Goal: Task Accomplishment & Management: Use online tool/utility

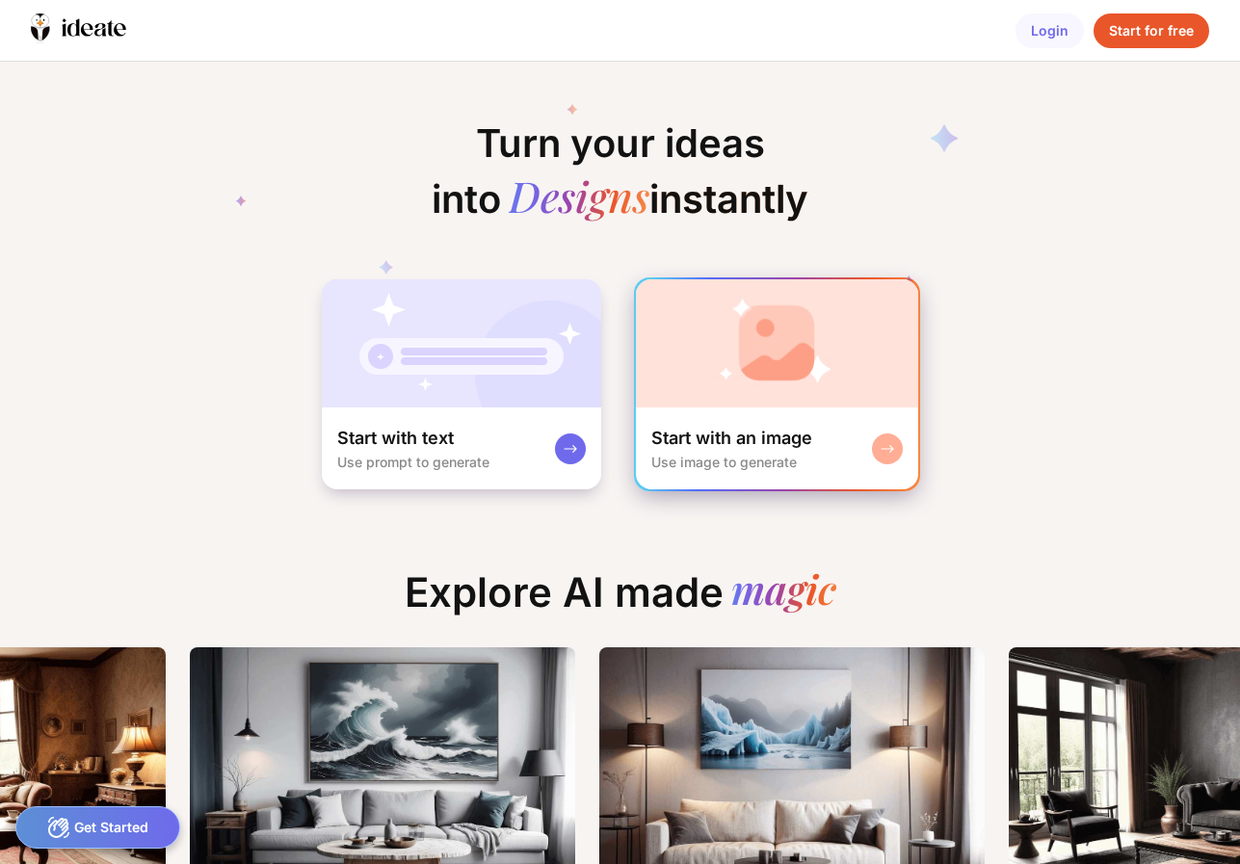
click at [769, 356] on img at bounding box center [776, 343] width 281 height 128
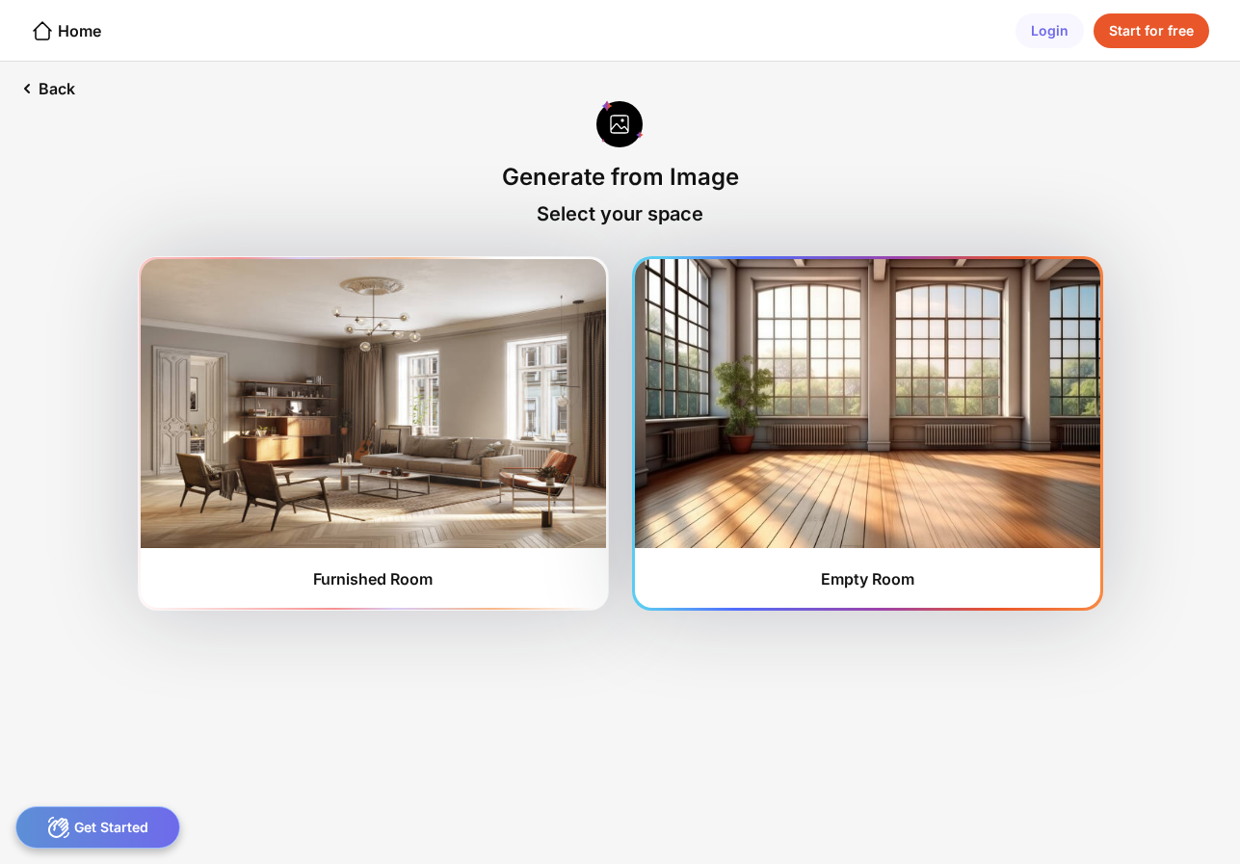
click at [735, 465] on img at bounding box center [867, 403] width 465 height 289
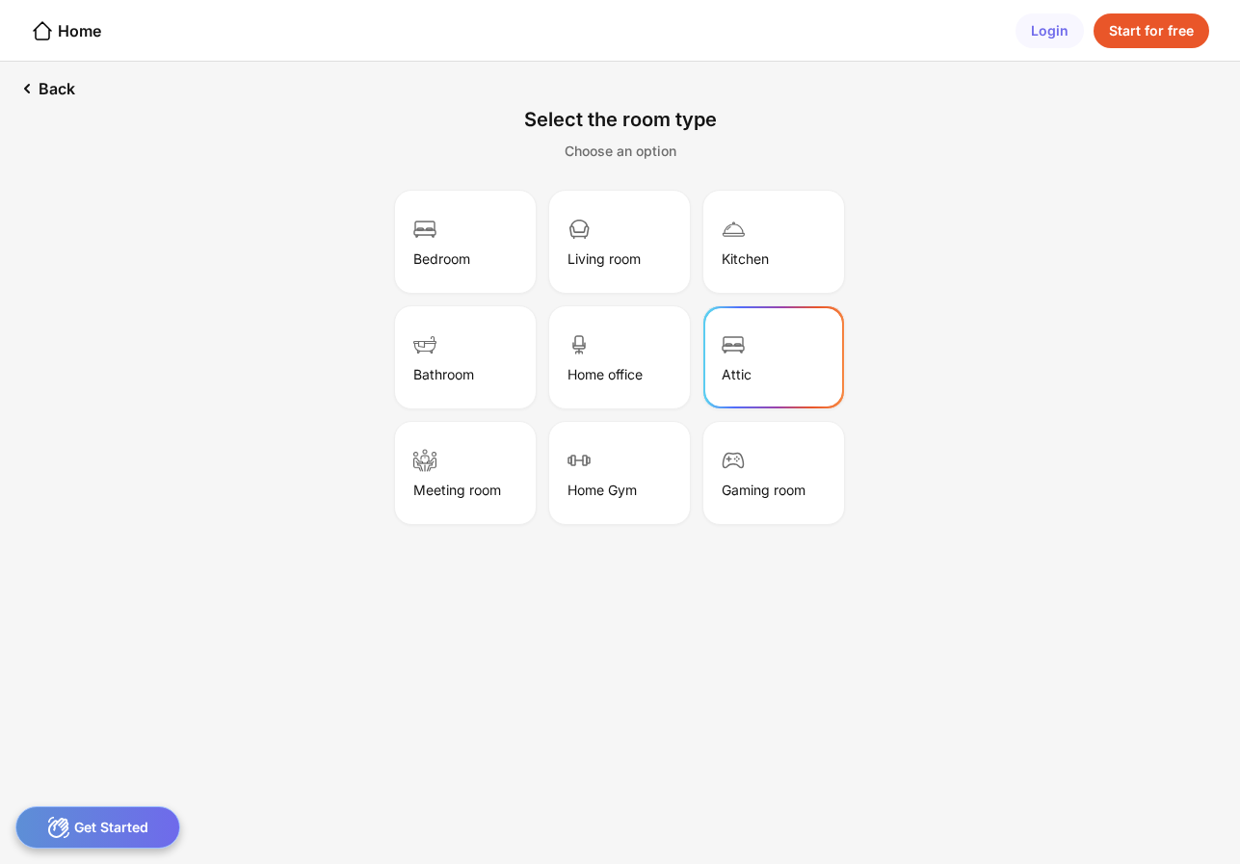
click at [734, 382] on div "Attic" at bounding box center [773, 357] width 135 height 96
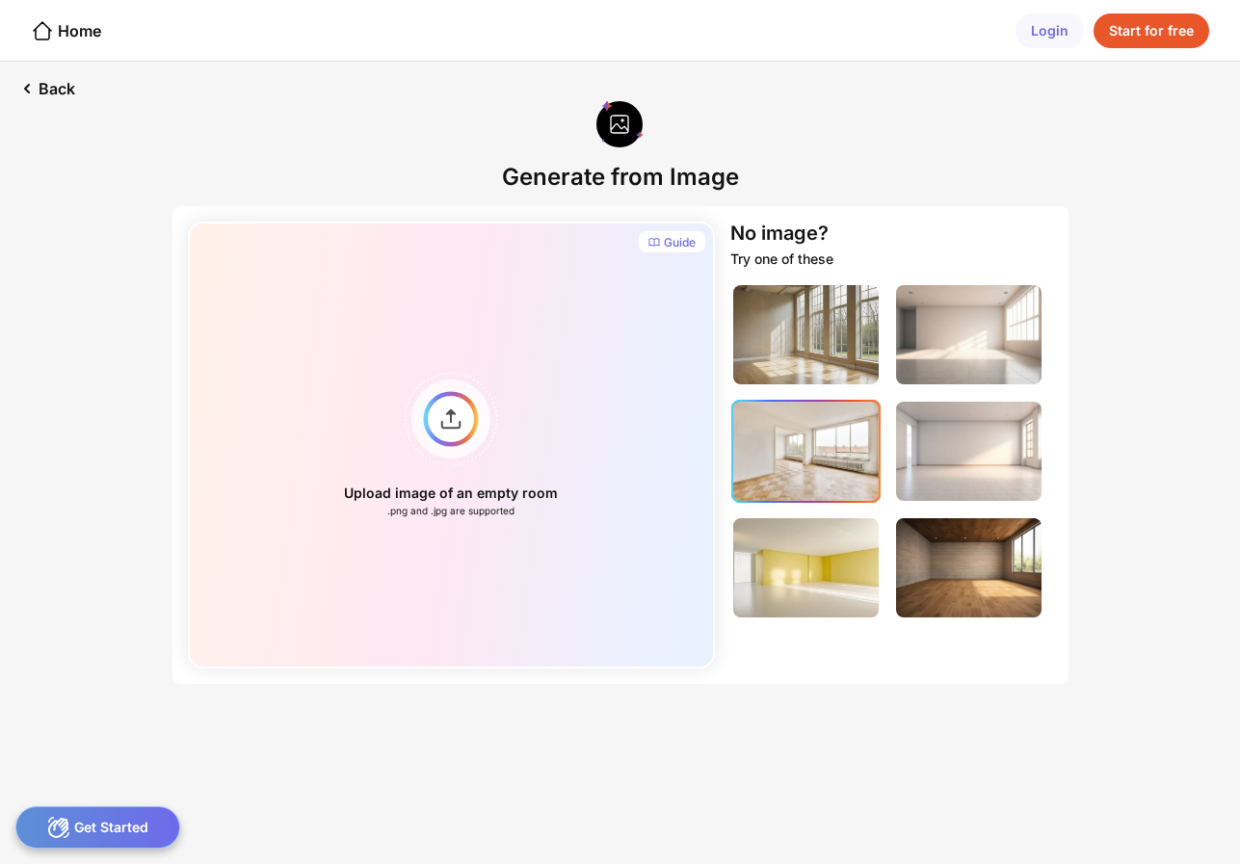
click at [797, 445] on img at bounding box center [805, 451] width 145 height 99
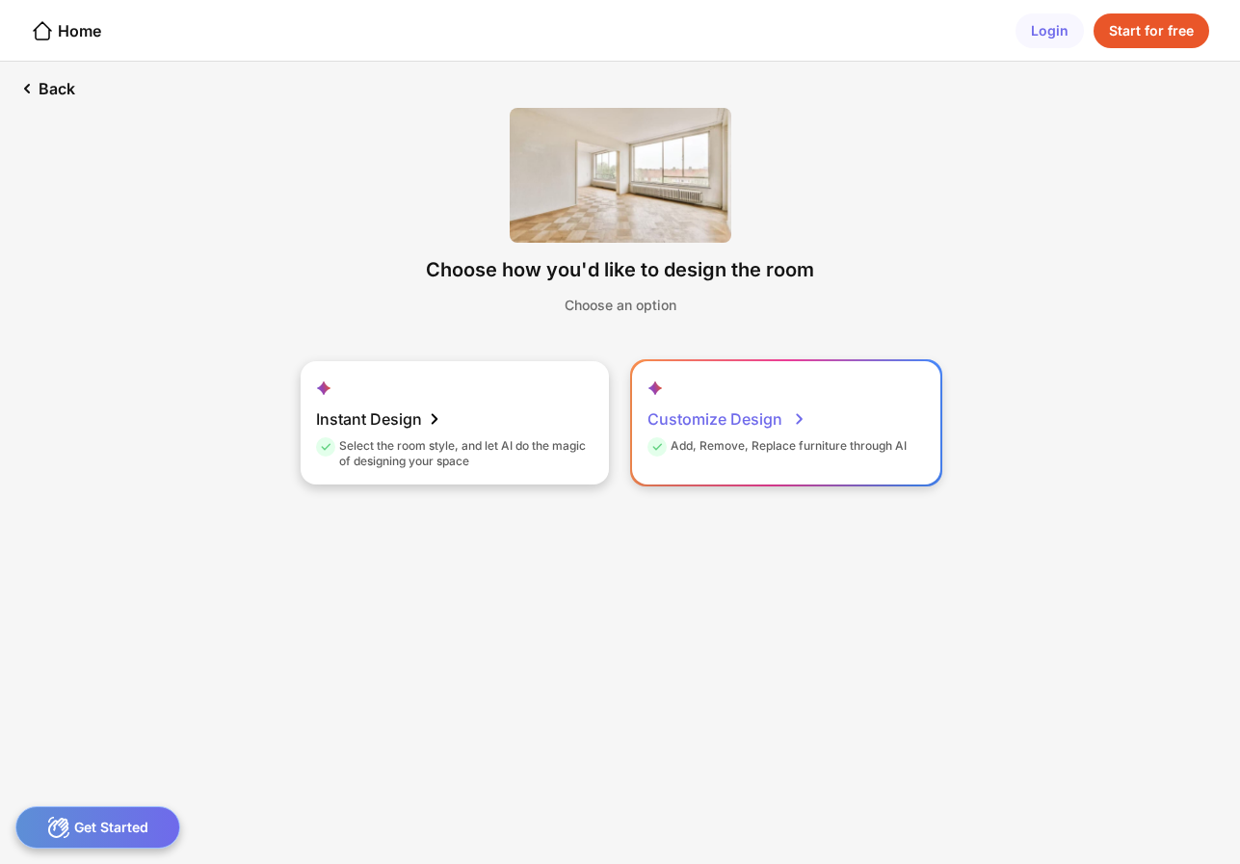
click at [709, 418] on div "Customize Design" at bounding box center [727, 419] width 160 height 39
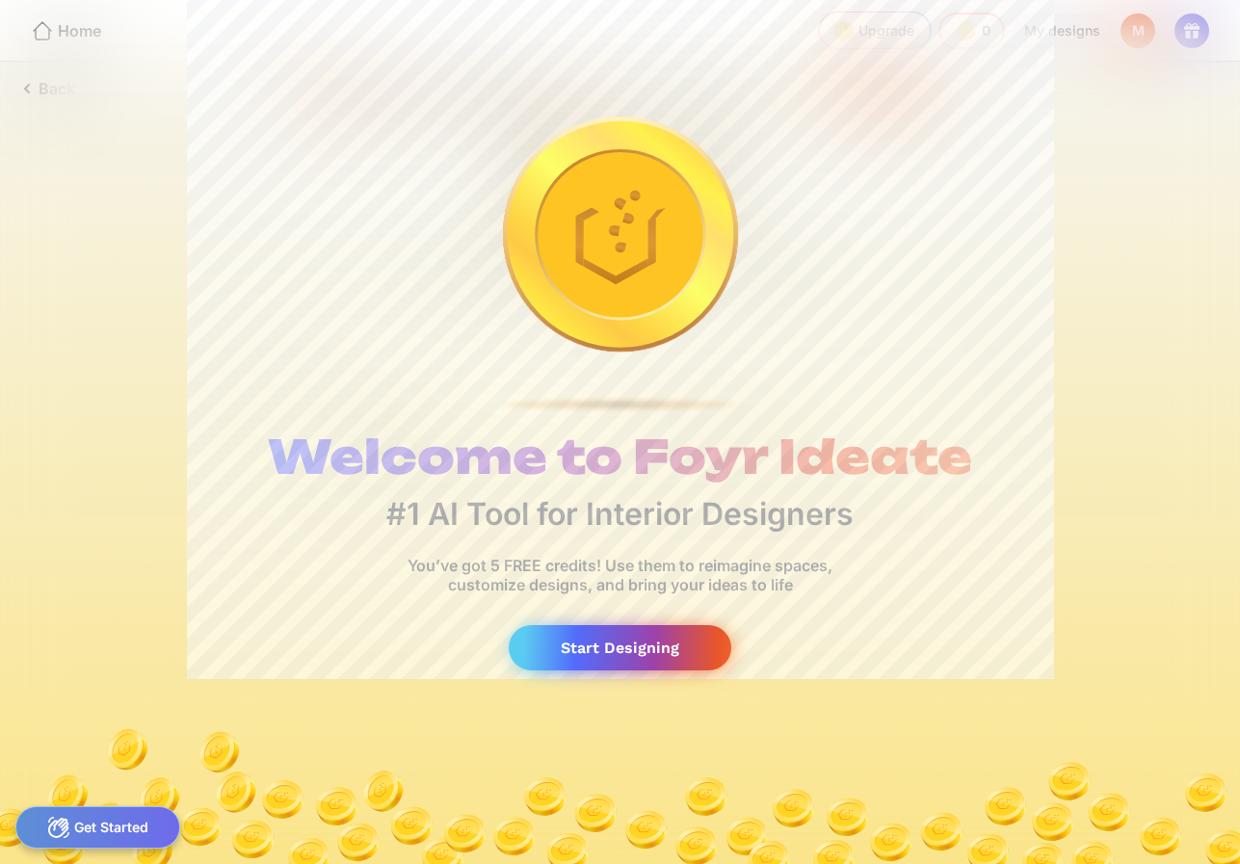
click at [574, 643] on div "Start Designing" at bounding box center [620, 647] width 222 height 45
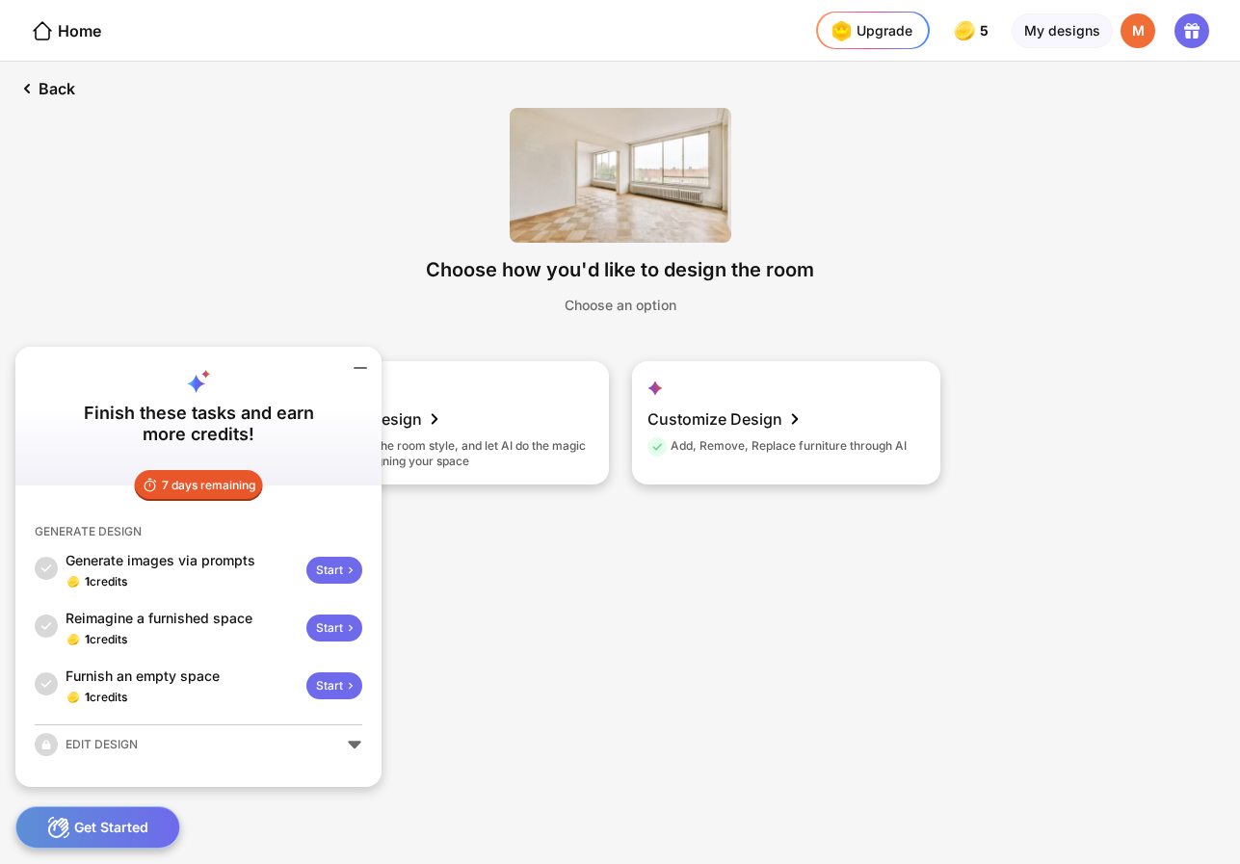
click at [353, 743] on div "EDIT DESIGN" at bounding box center [198, 744] width 327 height 23
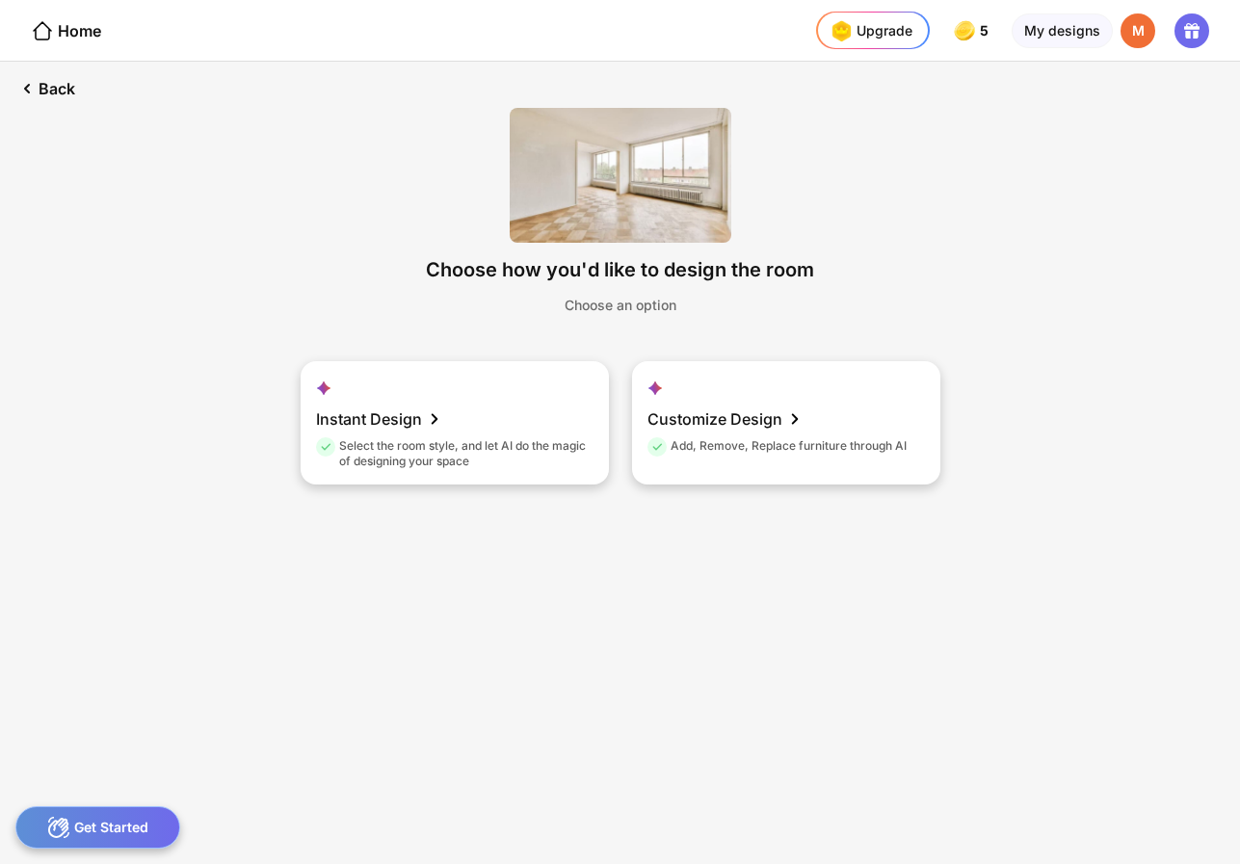
click at [108, 814] on div "Get Started" at bounding box center [97, 827] width 165 height 42
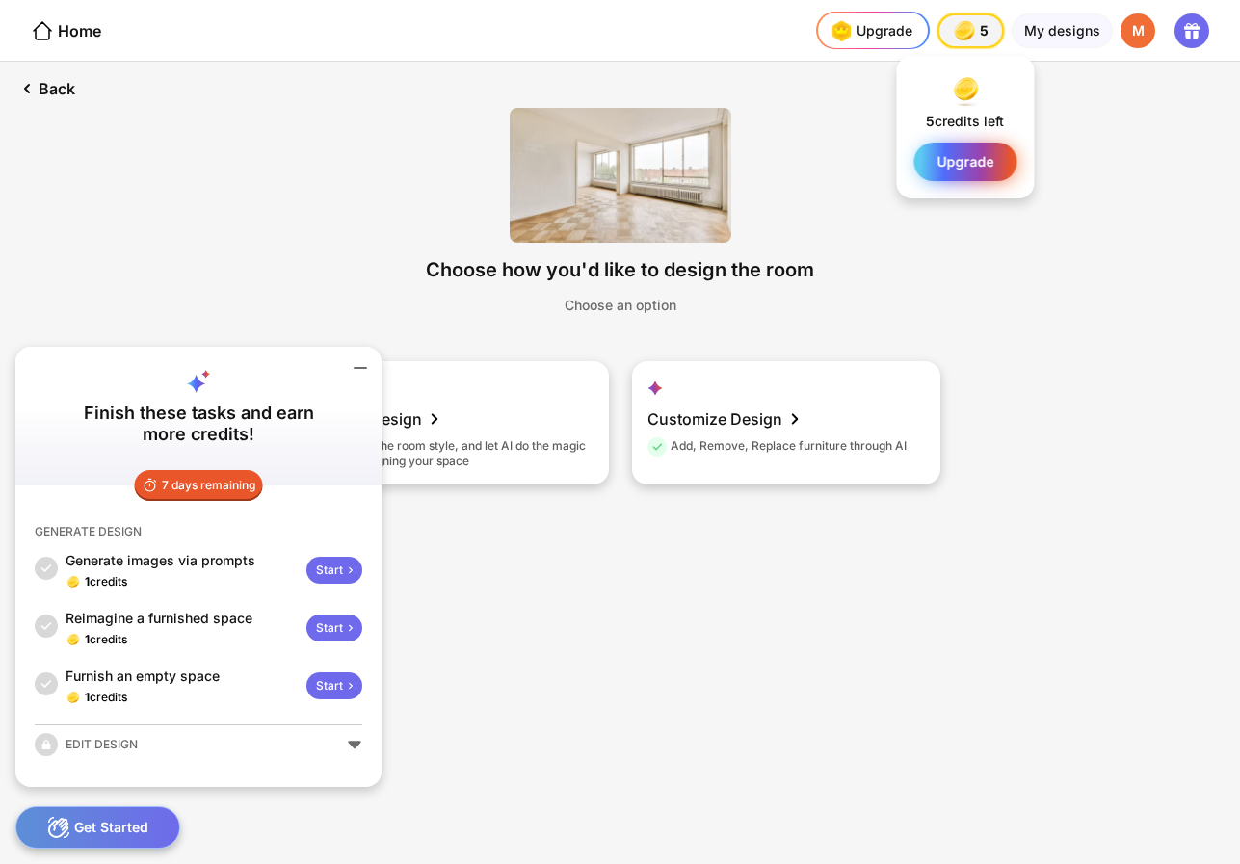
click at [955, 151] on div "Upgrade" at bounding box center [964, 162] width 103 height 39
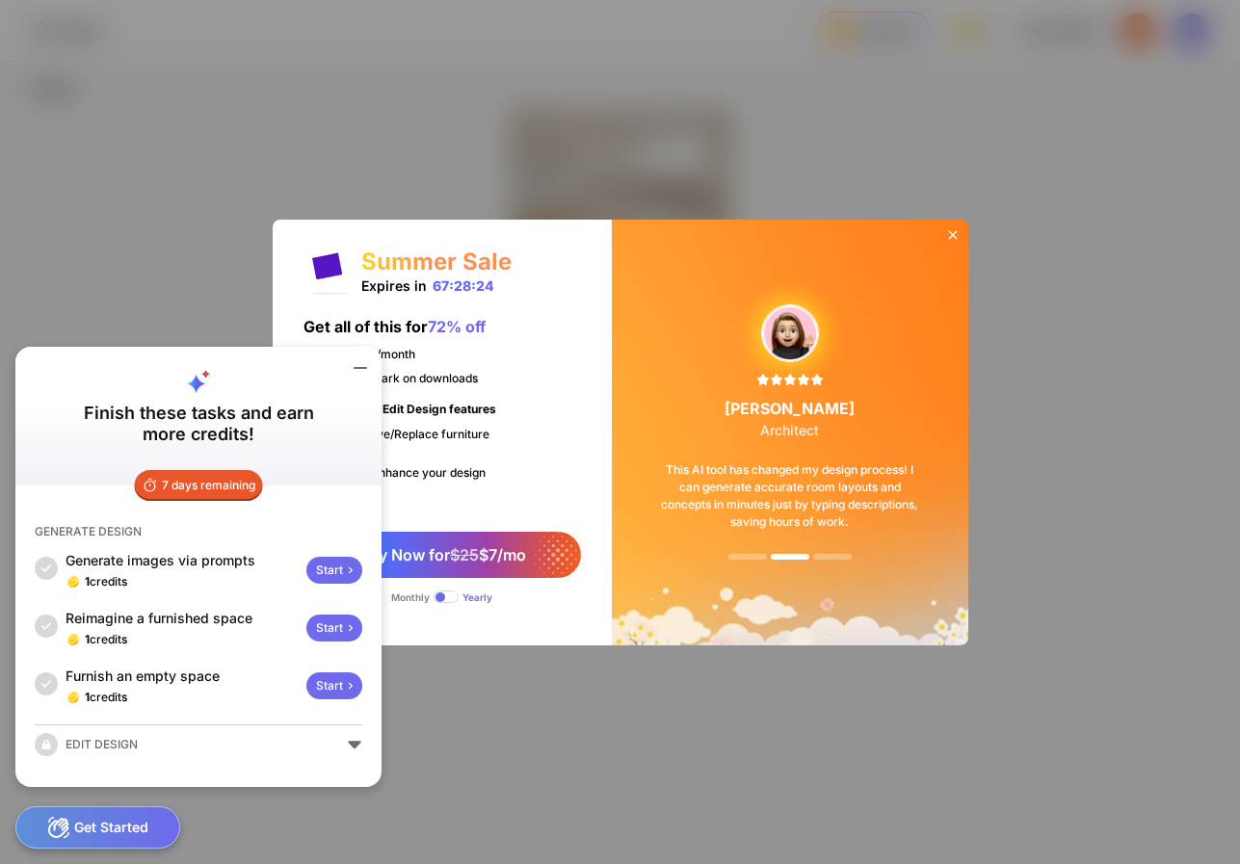
click at [364, 366] on icon at bounding box center [360, 367] width 23 height 23
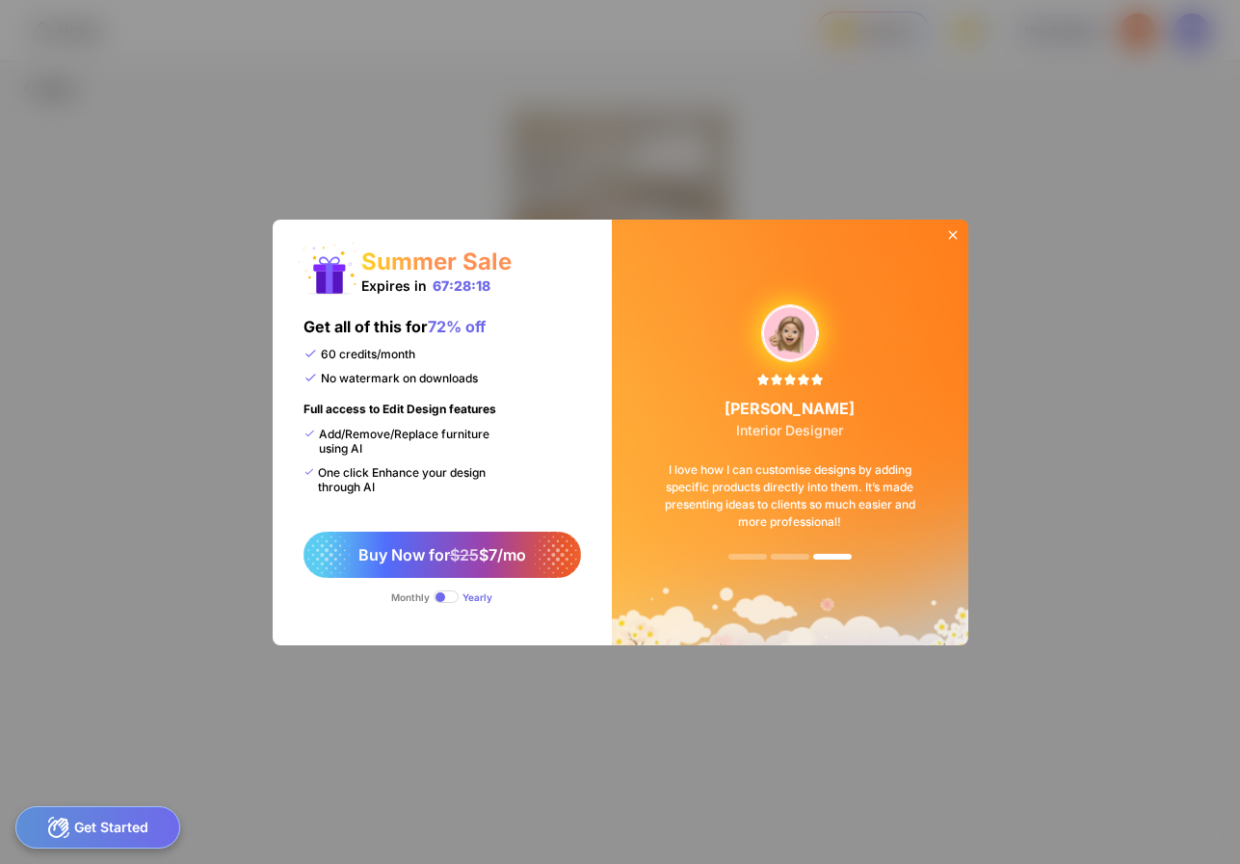
click at [456, 596] on span at bounding box center [445, 596] width 25 height 13
